Goal: Information Seeking & Learning: Find contact information

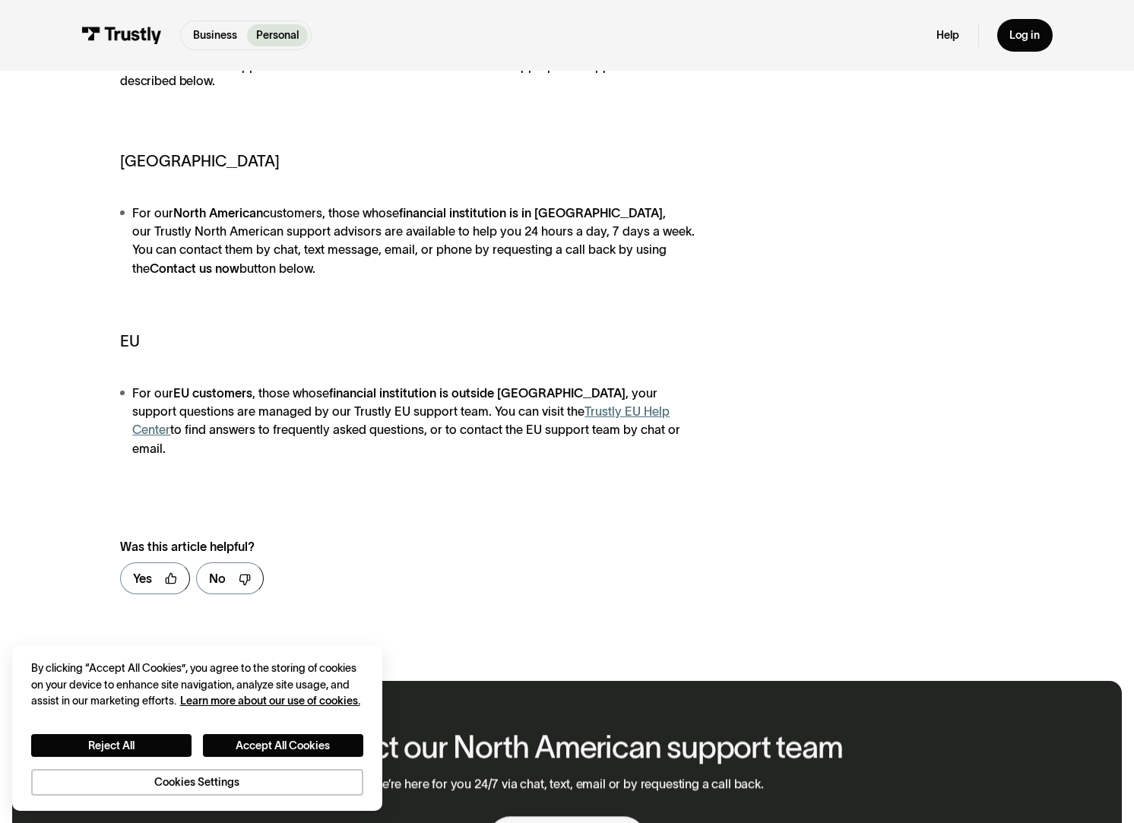
scroll to position [307, 0]
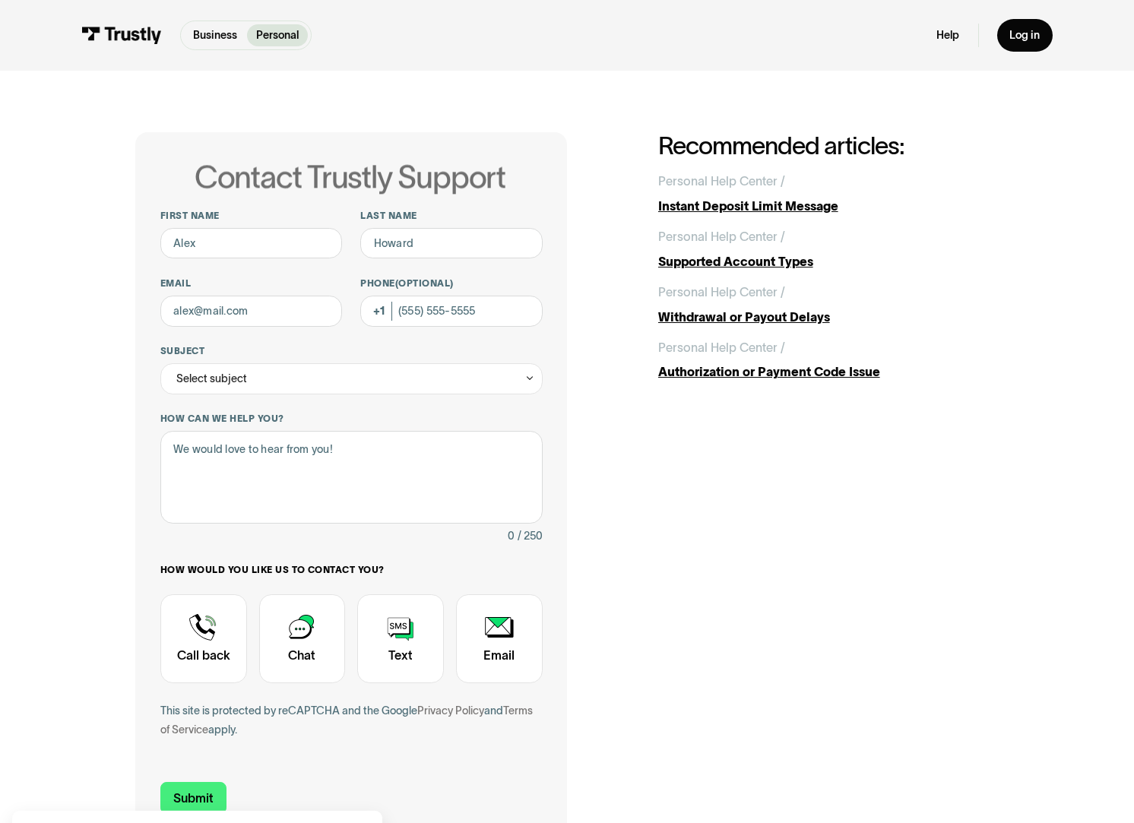
scroll to position [3, 0]
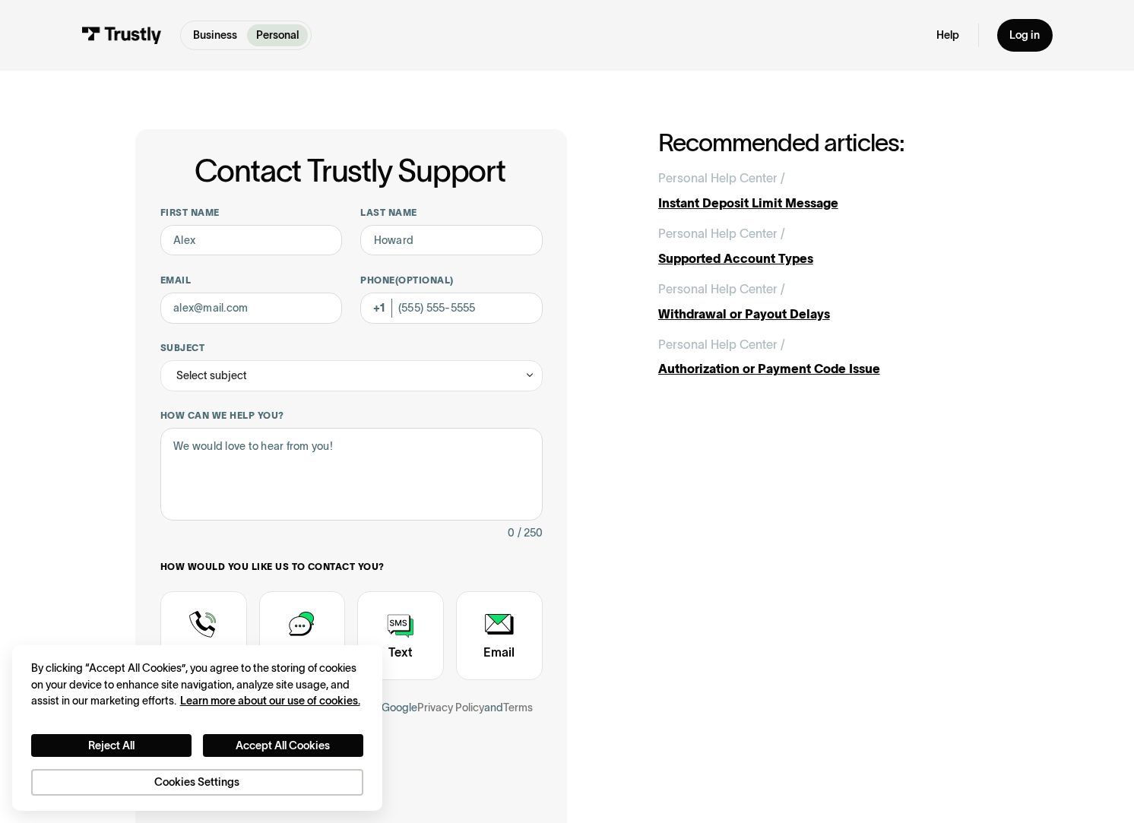
click at [45, 84] on div "Contact Trustly Support First name Last name Email Phone (Optional) Subject Sel…" at bounding box center [567, 483] width 1072 height 830
